Goal: Book appointment/travel/reservation

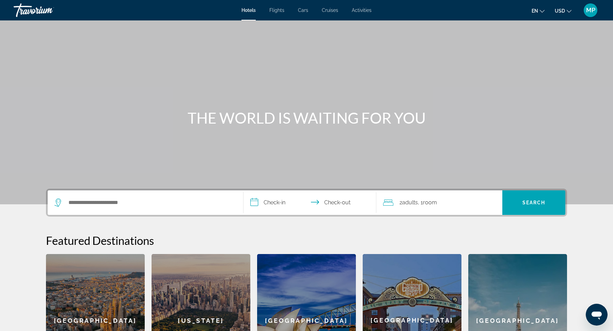
click at [281, 12] on span "Flights" at bounding box center [277, 9] width 15 height 5
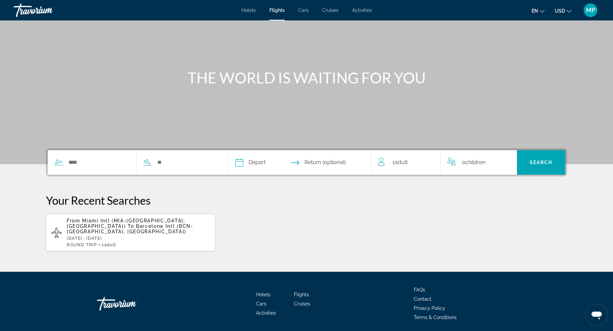
scroll to position [45, 0]
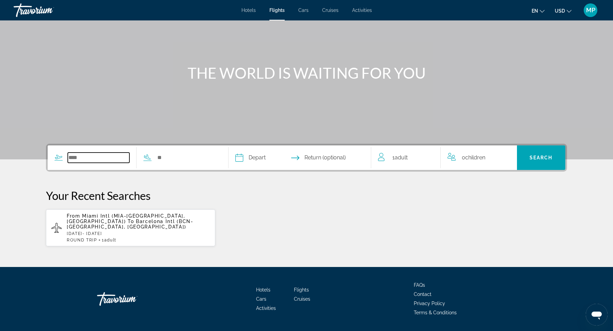
click at [87, 156] on input "Search widget" at bounding box center [99, 158] width 62 height 10
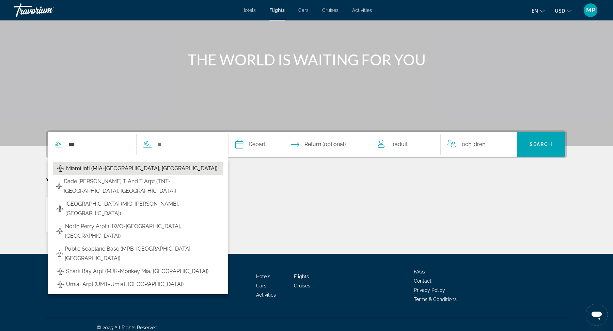
click at [116, 170] on span "Miami Intl (MIA-[GEOGRAPHIC_DATA], [GEOGRAPHIC_DATA])" at bounding box center [141, 169] width 151 height 10
type input "**********"
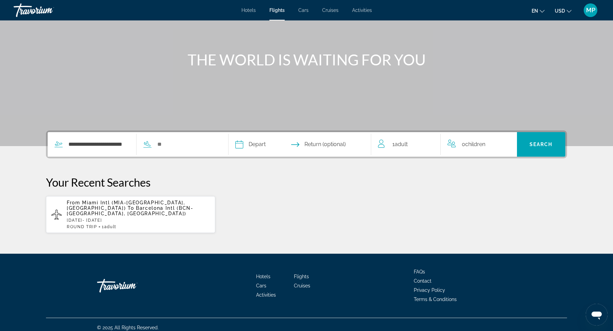
click at [172, 150] on div "**********" at bounding box center [133, 144] width 170 height 25
click at [170, 143] on input "Search widget" at bounding box center [188, 144] width 62 height 10
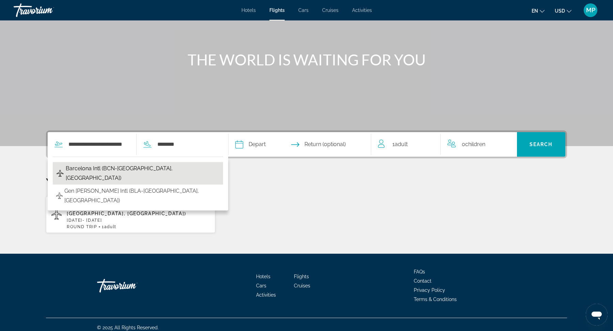
click at [143, 170] on span "Barcelona Intl (BCN-[GEOGRAPHIC_DATA], [GEOGRAPHIC_DATA])" at bounding box center [143, 173] width 154 height 19
type input "**********"
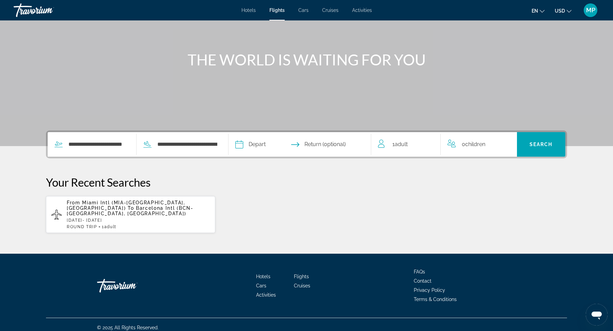
click at [260, 141] on input "Depart date" at bounding box center [269, 145] width 71 height 27
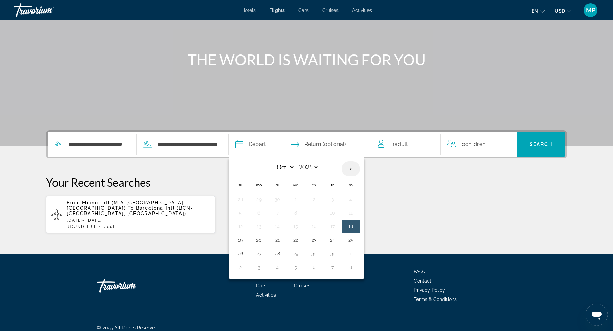
click at [350, 168] on th "Next month" at bounding box center [351, 169] width 18 height 15
select select "*"
select select "****"
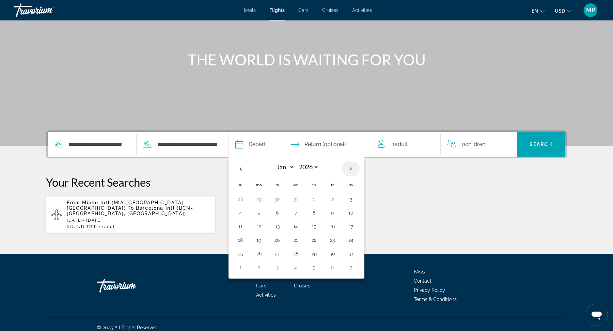
click at [350, 168] on th "Next month" at bounding box center [351, 169] width 18 height 15
select select "*"
click at [311, 239] on button "19" at bounding box center [314, 240] width 11 height 10
type input "**********"
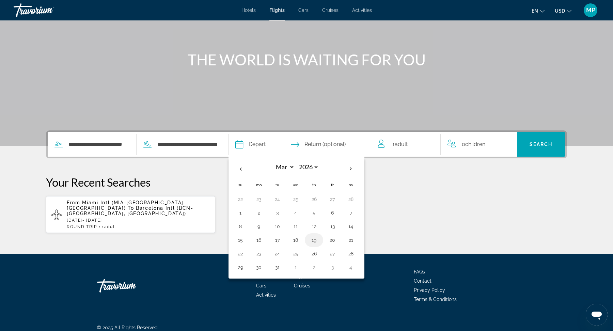
select select "*"
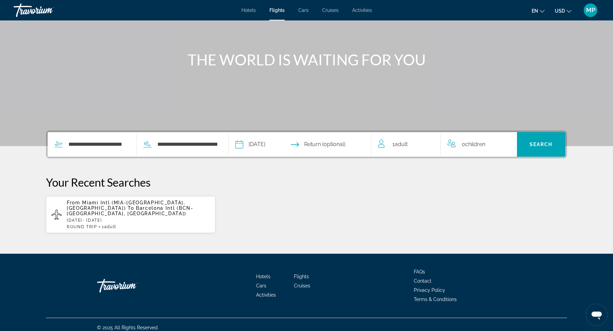
click at [342, 143] on input "Return date" at bounding box center [339, 145] width 71 height 27
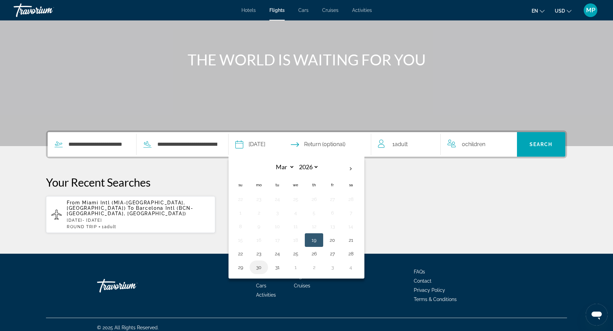
click at [258, 265] on button "30" at bounding box center [258, 268] width 11 height 10
type input "**********"
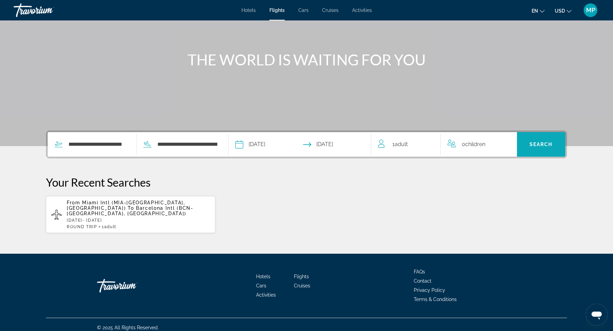
click at [539, 140] on span "Search" at bounding box center [541, 144] width 49 height 16
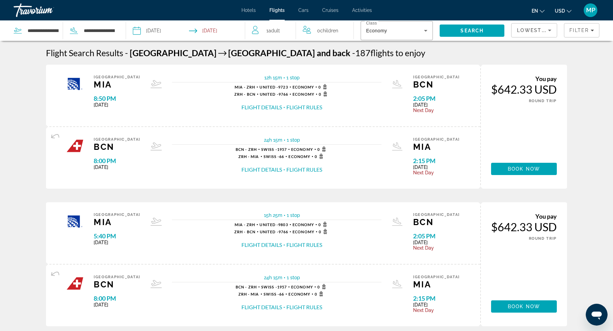
click at [218, 28] on input "Return date: Mar 30, 2026" at bounding box center [218, 31] width 59 height 22
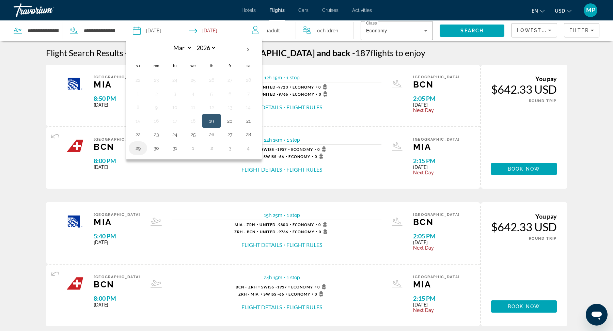
click at [137, 145] on button "29" at bounding box center [138, 148] width 11 height 10
type input "**********"
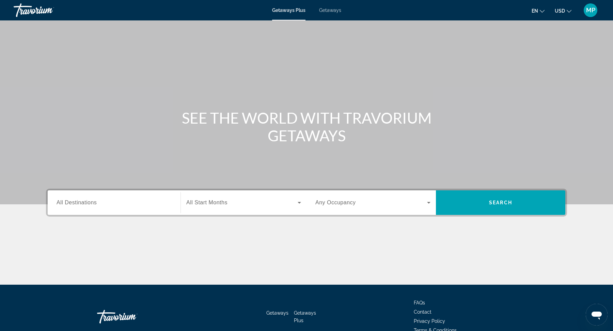
click at [332, 9] on span "Getaways" at bounding box center [330, 9] width 22 height 5
click at [290, 10] on span "Getaways Plus" at bounding box center [288, 9] width 33 height 5
click at [126, 205] on input "Destination All Destinations" at bounding box center [114, 203] width 115 height 8
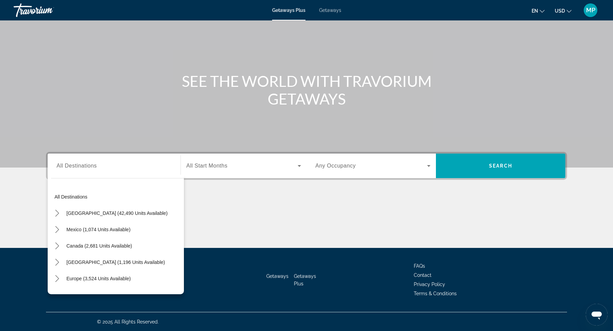
click at [182, 124] on div "Main content" at bounding box center [306, 65] width 613 height 204
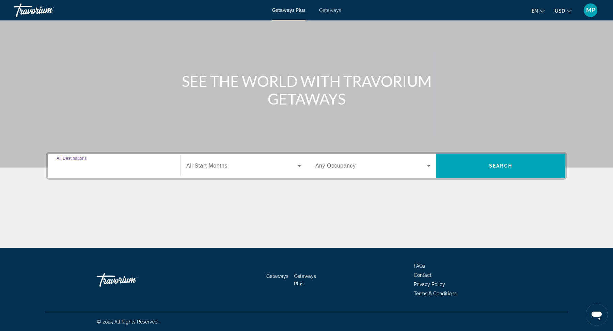
click at [127, 166] on input "Destination All Destinations" at bounding box center [114, 166] width 115 height 8
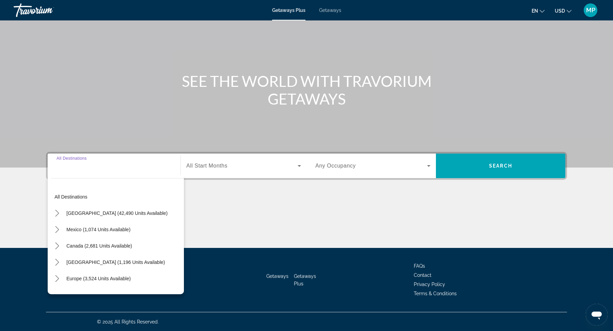
click at [138, 132] on div "Main content" at bounding box center [306, 65] width 613 height 204
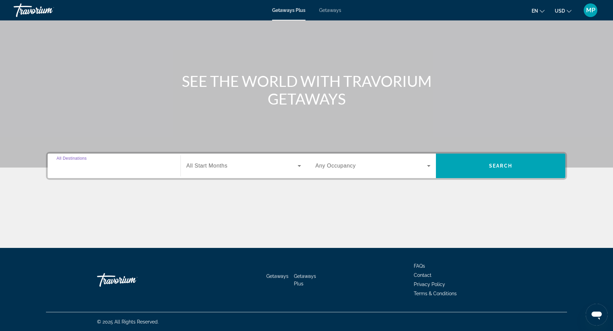
click at [116, 168] on input "Destination All Destinations" at bounding box center [114, 166] width 115 height 8
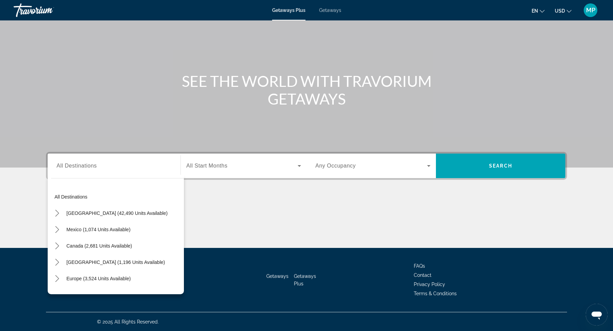
click at [107, 140] on div "Main content" at bounding box center [306, 65] width 613 height 204
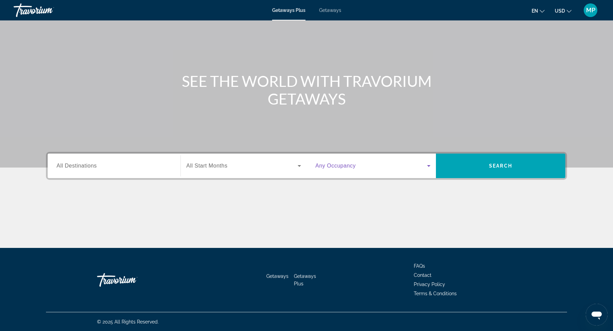
click at [411, 163] on span "Search widget" at bounding box center [372, 166] width 112 height 8
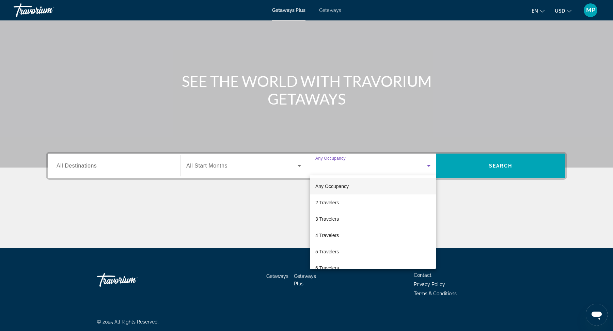
click at [406, 119] on div at bounding box center [306, 165] width 613 height 331
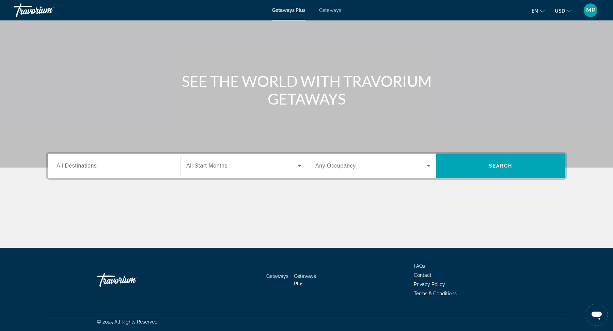
click at [241, 171] on div "Search widget" at bounding box center [243, 165] width 115 height 19
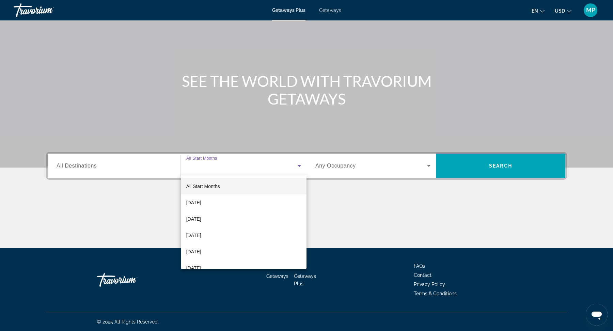
click at [256, 125] on div at bounding box center [306, 165] width 613 height 331
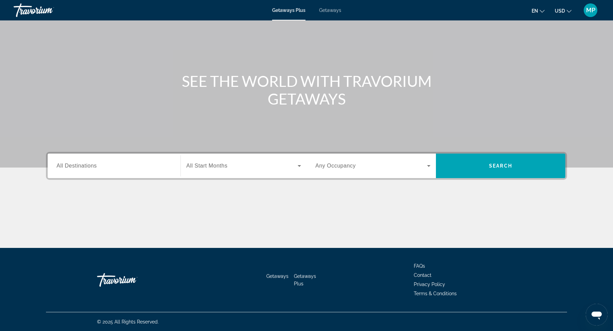
click at [86, 168] on span "All Destinations" at bounding box center [77, 166] width 40 height 6
click at [86, 168] on input "Destination All Destinations" at bounding box center [114, 166] width 115 height 8
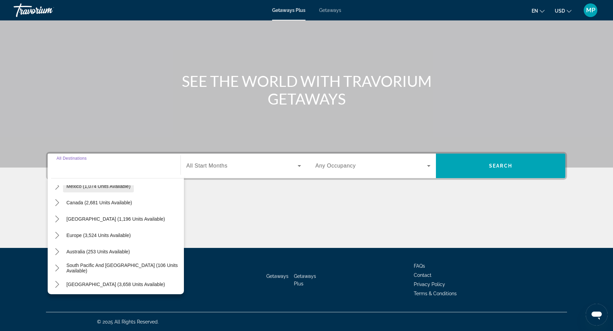
scroll to position [46, 0]
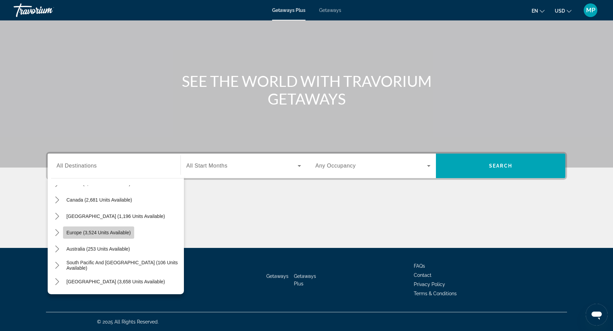
click at [120, 232] on span "Europe (3,524 units available)" at bounding box center [98, 232] width 64 height 5
type input "**********"
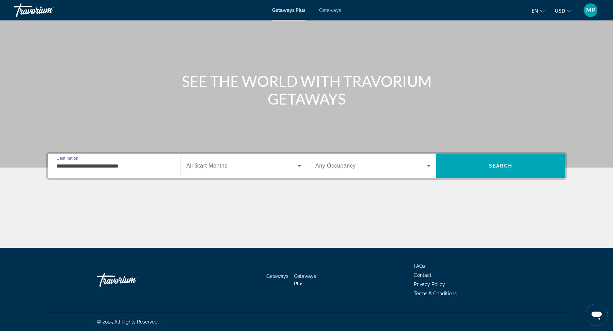
click at [211, 167] on span "All Start Months" at bounding box center [206, 166] width 41 height 6
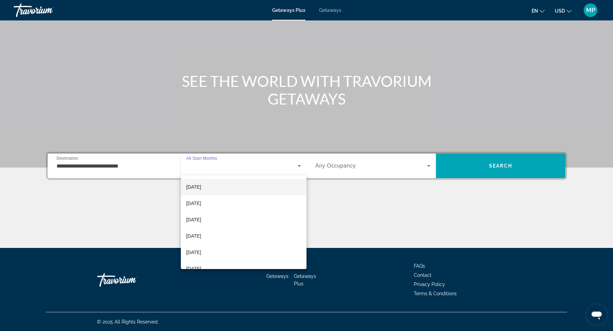
scroll to position [50, 0]
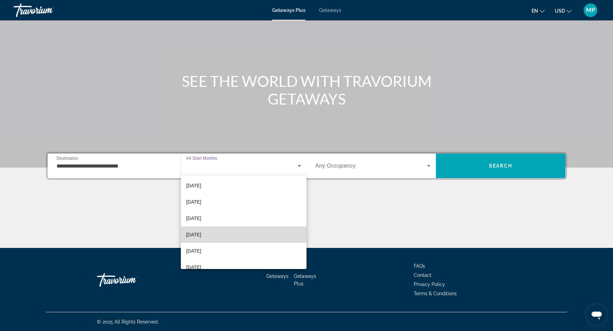
click at [201, 234] on span "March 2026" at bounding box center [193, 235] width 15 height 8
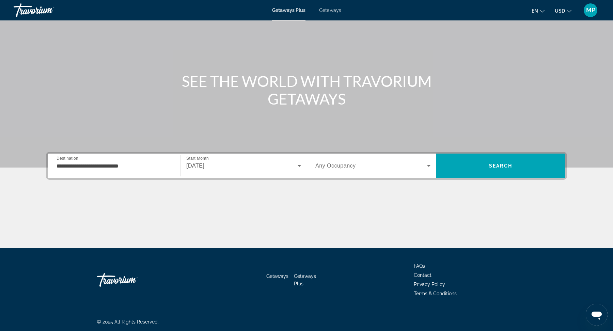
click at [329, 167] on span "Any Occupancy" at bounding box center [336, 166] width 41 height 6
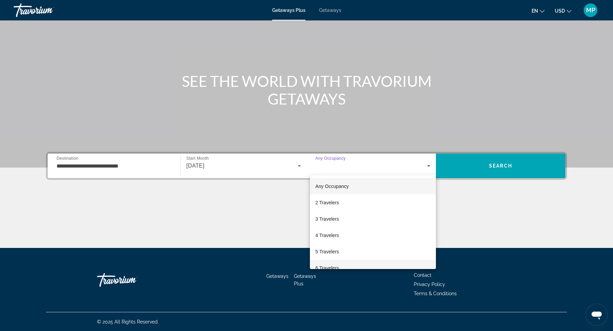
click at [329, 267] on span "6 Travelers" at bounding box center [328, 268] width 24 height 8
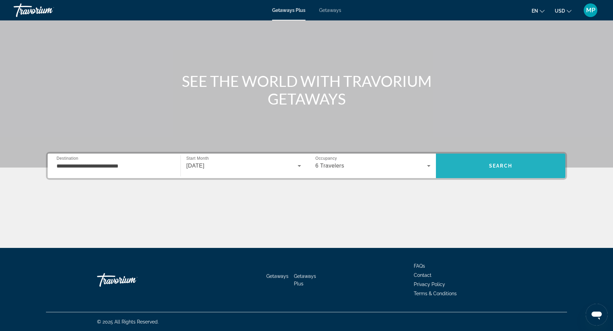
click at [492, 167] on span "Search" at bounding box center [500, 165] width 23 height 5
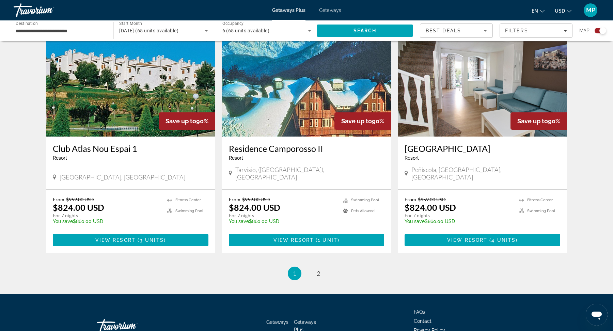
scroll to position [981, 0]
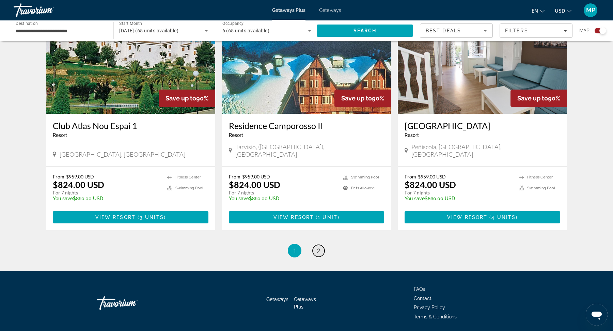
click at [319, 247] on span "2" at bounding box center [318, 250] width 3 height 7
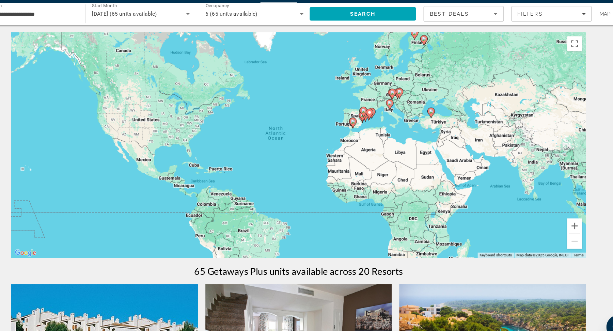
click at [401, 173] on div "To activate drag with keyboard, press Alt + Enter. Once in keyboard drag state,…" at bounding box center [306, 150] width 521 height 204
click at [298, 33] on div "6 (65 units available)" at bounding box center [265, 31] width 86 height 8
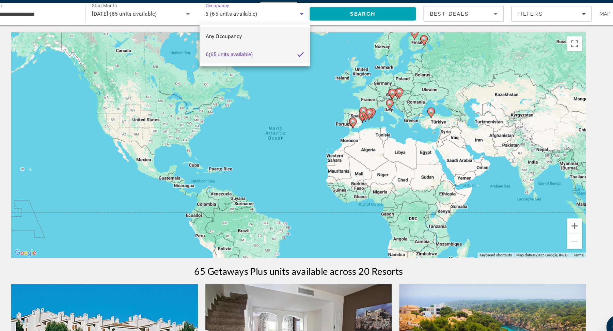
click at [277, 54] on mat-option "Any Occupancy" at bounding box center [267, 51] width 100 height 16
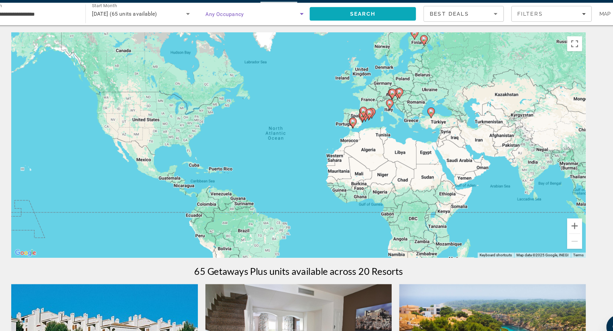
click at [394, 29] on span "Search" at bounding box center [365, 30] width 96 height 16
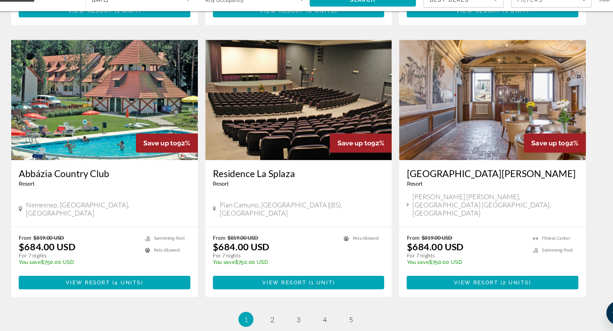
scroll to position [936, 0]
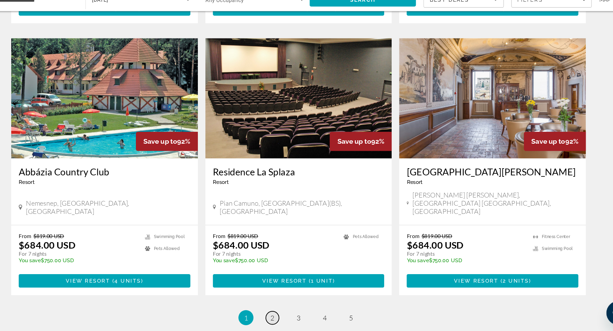
click at [281, 315] on span "2" at bounding box center [282, 318] width 3 height 7
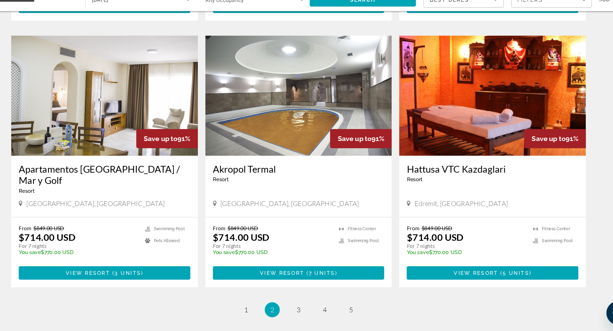
scroll to position [981, 0]
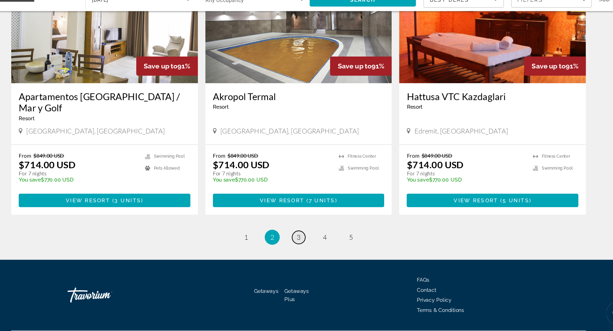
click at [304, 240] on link "page 3" at bounding box center [307, 246] width 12 height 12
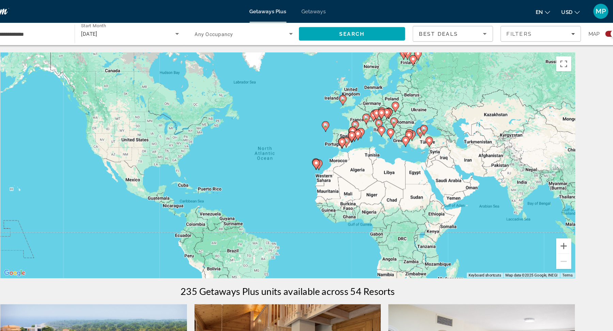
click at [342, 118] on icon "Main content" at bounding box center [341, 115] width 7 height 10
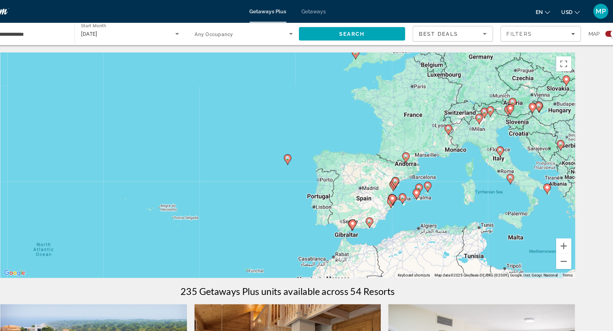
click at [307, 144] on image "Main content" at bounding box center [307, 143] width 4 height 4
type input "**********"
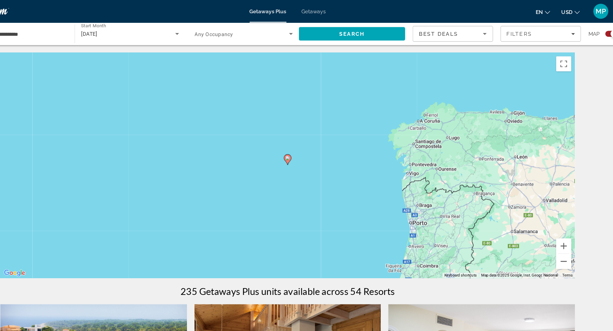
click at [307, 147] on icon "Main content" at bounding box center [307, 144] width 6 height 9
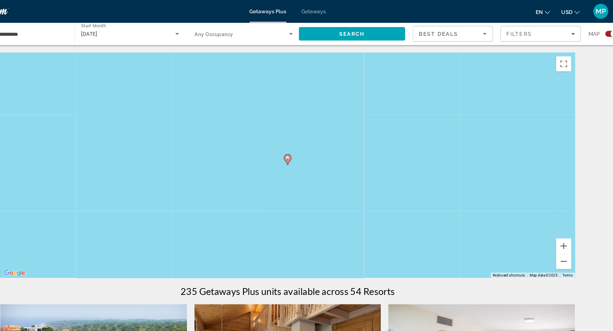
click at [307, 144] on image "Main content" at bounding box center [307, 143] width 4 height 4
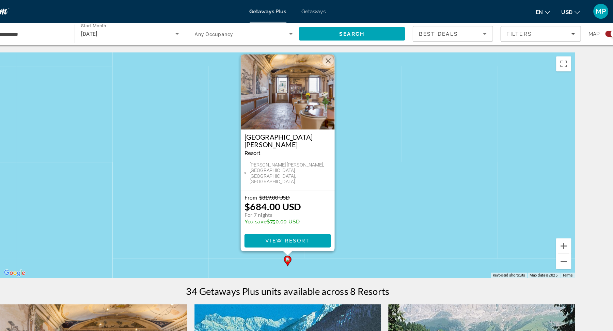
click at [344, 60] on button "Close" at bounding box center [343, 55] width 10 height 10
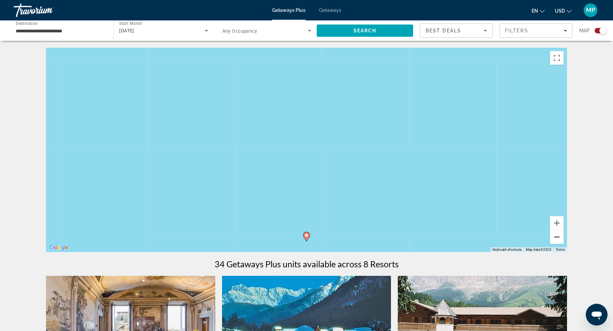
click at [556, 241] on button "Zoom out" at bounding box center [557, 237] width 14 height 14
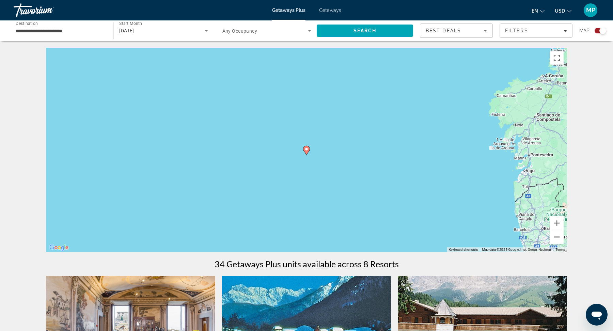
click at [556, 241] on button "Zoom out" at bounding box center [557, 237] width 14 height 14
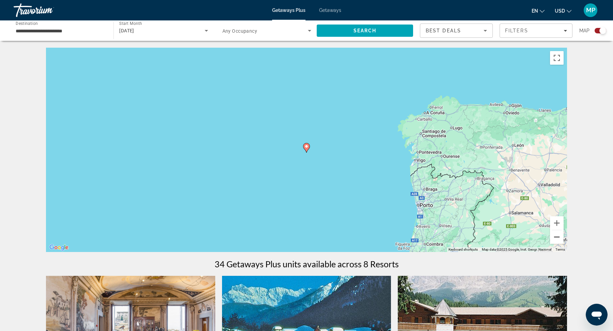
click at [556, 241] on button "Zoom out" at bounding box center [557, 237] width 14 height 14
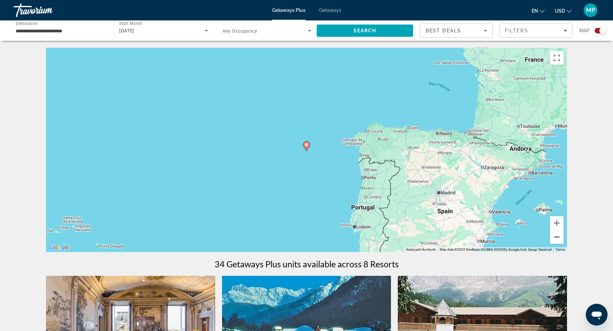
click at [556, 241] on button "Zoom out" at bounding box center [557, 237] width 14 height 14
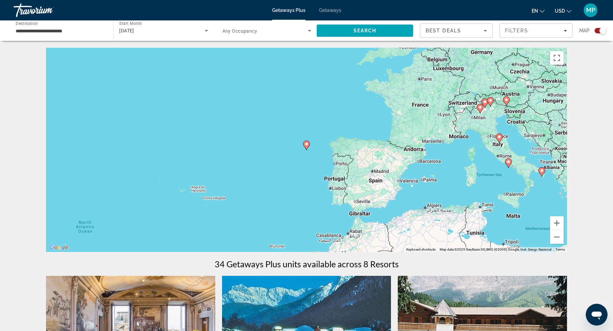
click at [428, 164] on div "To activate drag with keyboard, press Alt + Enter. Once in keyboard drag state,…" at bounding box center [306, 150] width 521 height 204
click at [435, 161] on div "To activate drag with keyboard, press Alt + Enter. Once in keyboard drag state,…" at bounding box center [306, 150] width 521 height 204
click at [424, 166] on div "To activate drag with keyboard, press Alt + Enter. Once in keyboard drag state,…" at bounding box center [306, 150] width 521 height 204
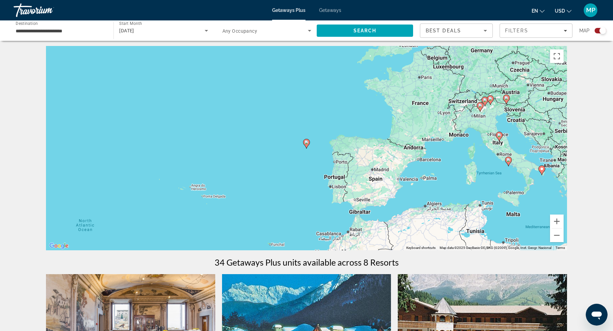
scroll to position [4, 0]
